Goal: Browse casually: Explore the website without a specific task or goal

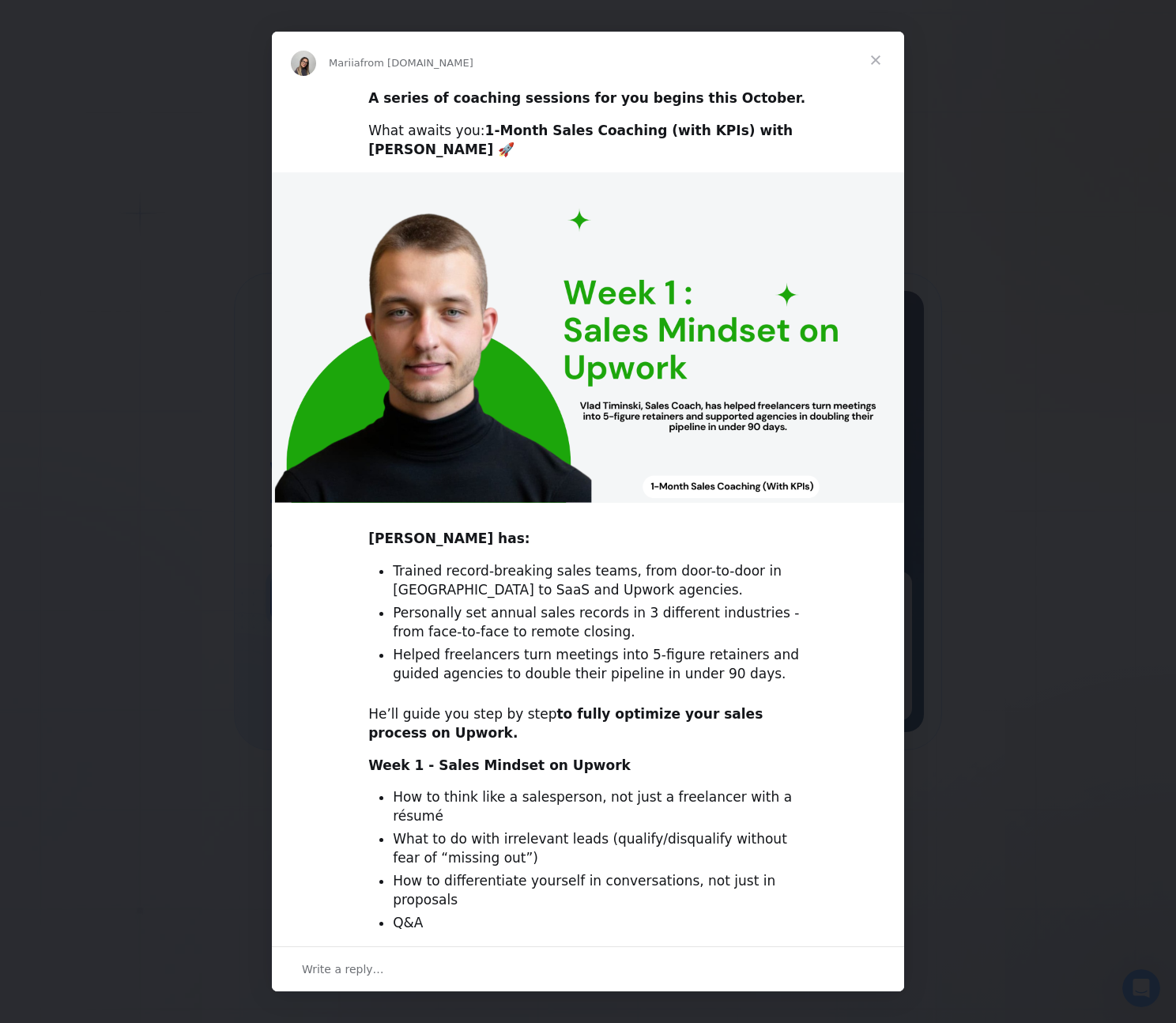
click at [876, 54] on span "Close" at bounding box center [875, 60] width 57 height 57
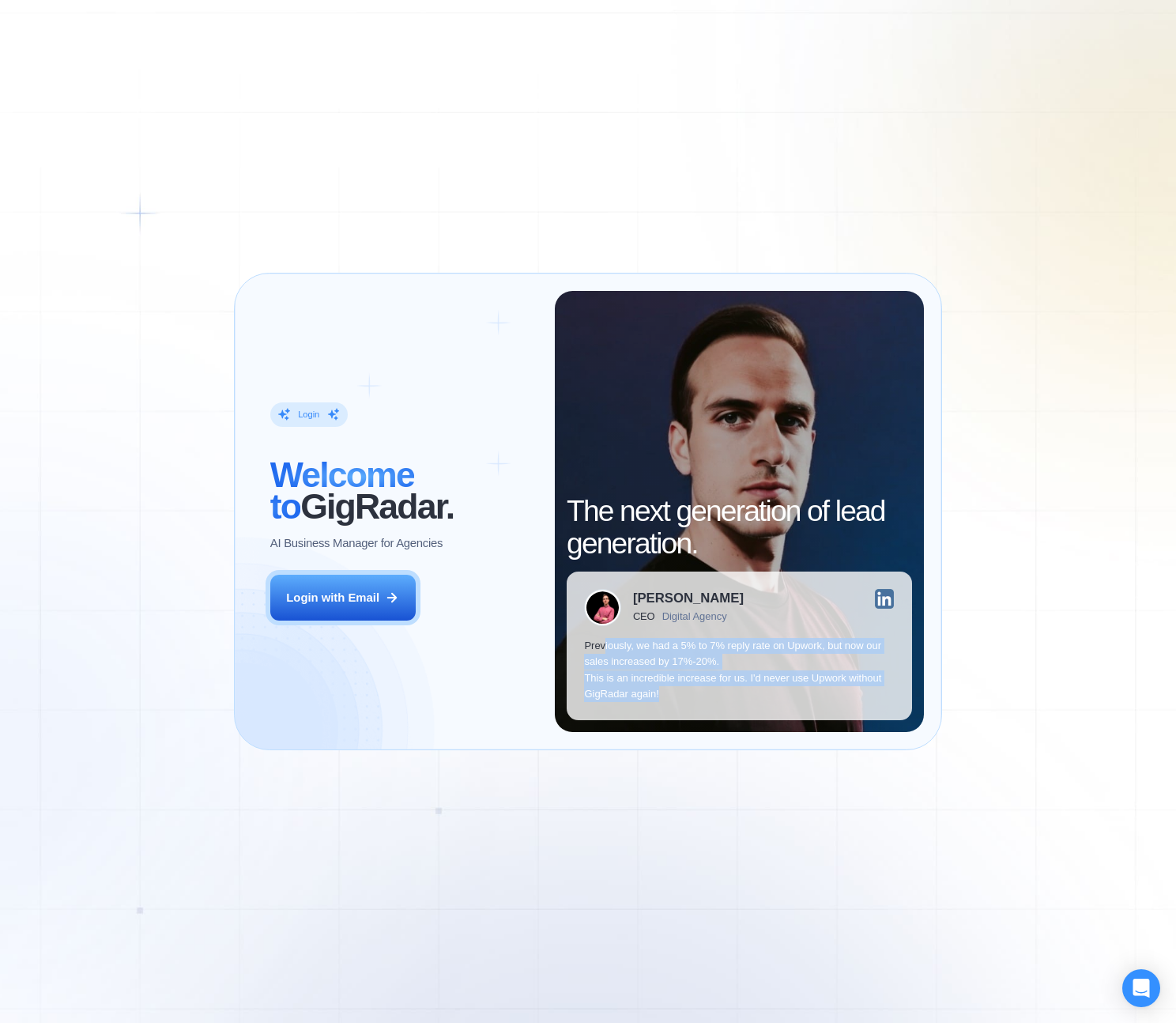
drag, startPoint x: 685, startPoint y: 687, endPoint x: 608, endPoint y: 651, distance: 85.0
click at [604, 649] on p "Previously, we had a 5% to 7% reply rate on Upwork, but now our sales increased…" at bounding box center [738, 670] width 310 height 65
click at [608, 654] on p "Previously, we had a 5% to 7% reply rate on Upwork, but now our sales increased…" at bounding box center [738, 670] width 310 height 65
drag, startPoint x: 578, startPoint y: 665, endPoint x: 736, endPoint y: 665, distance: 158.0
click at [736, 665] on div "[PERSON_NAME] CEO Digital Agency Previously, we had a 5% to 7% reply rate on Up…" at bounding box center [738, 645] width 345 height 149
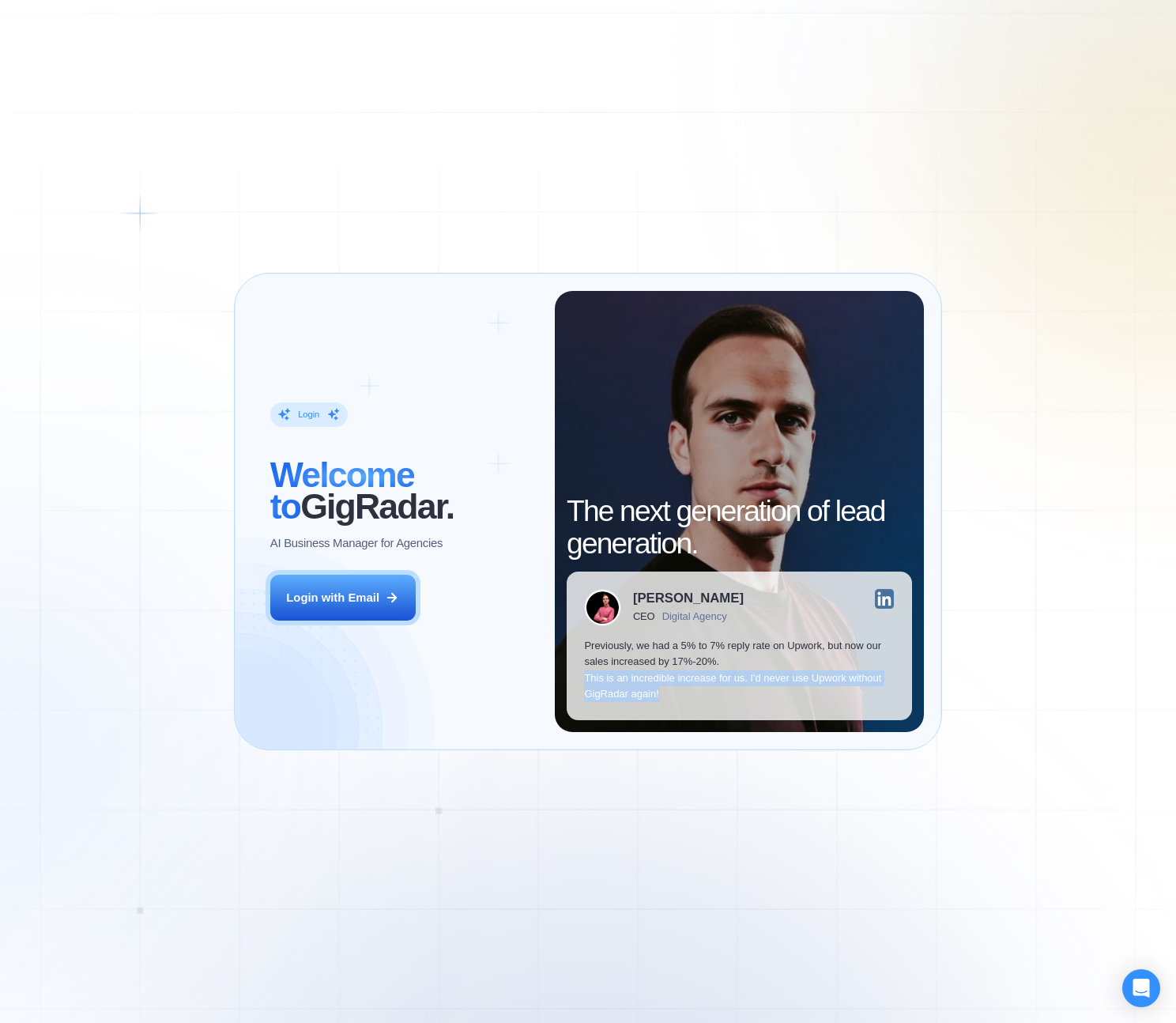
drag, startPoint x: 601, startPoint y: 680, endPoint x: 767, endPoint y: 694, distance: 166.6
click at [767, 694] on p "Previously, we had a 5% to 7% reply rate on Upwork, but now our sales increased…" at bounding box center [738, 670] width 310 height 65
click at [763, 694] on p "Previously, we had a 5% to 7% reply rate on Upwork, but now our sales increased…" at bounding box center [738, 670] width 310 height 65
drag, startPoint x: 671, startPoint y: 695, endPoint x: 586, endPoint y: 662, distance: 91.2
click at [586, 662] on p "Previously, we had a 5% to 7% reply rate on Upwork, but now our sales increased…" at bounding box center [738, 670] width 310 height 65
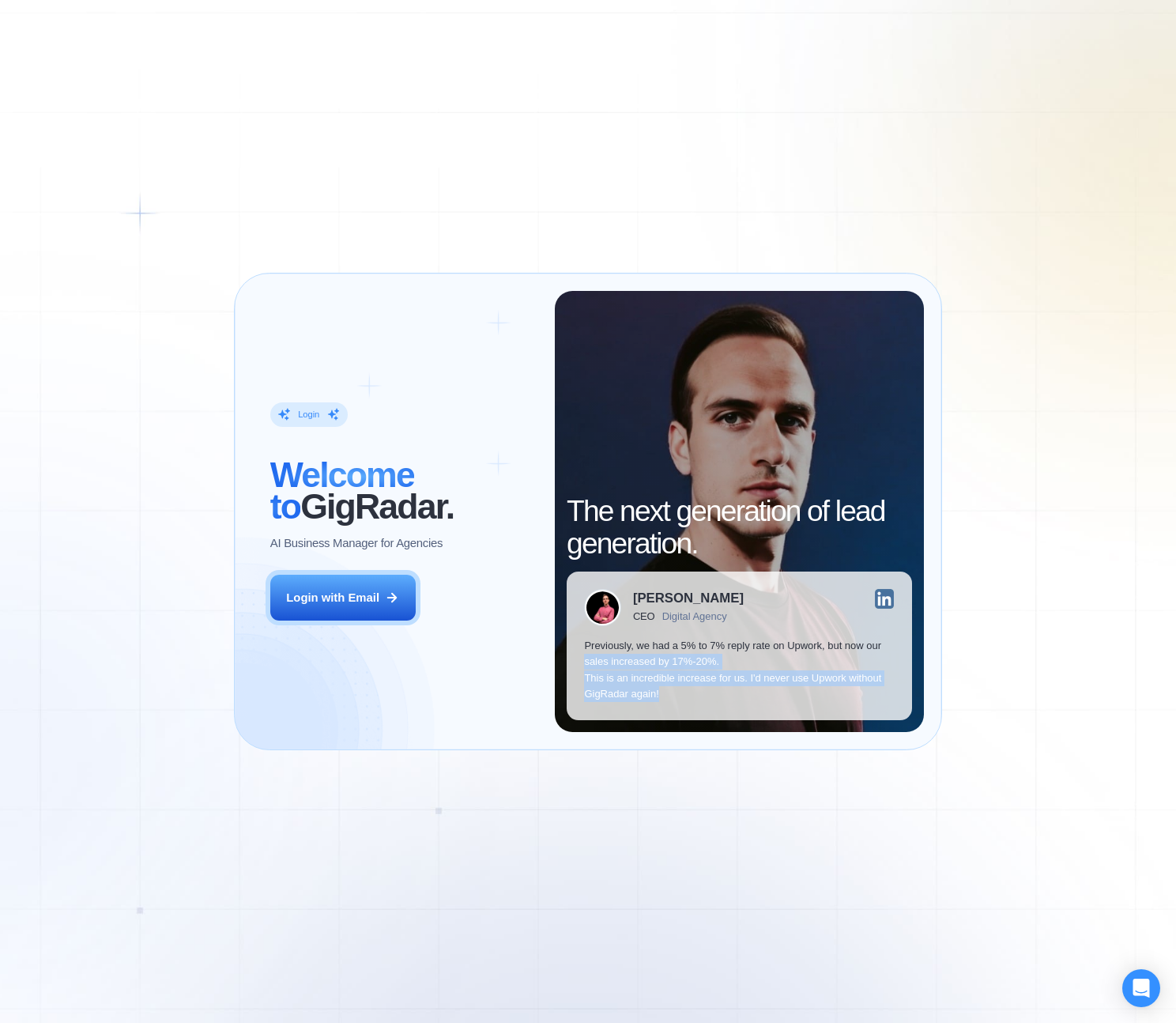
click at [744, 665] on p "Previously, we had a 5% to 7% reply rate on Upwork, but now our sales increased…" at bounding box center [738, 670] width 310 height 65
click at [604, 606] on img at bounding box center [603, 607] width 36 height 36
